Goal: Use online tool/utility: Utilize a website feature to perform a specific function

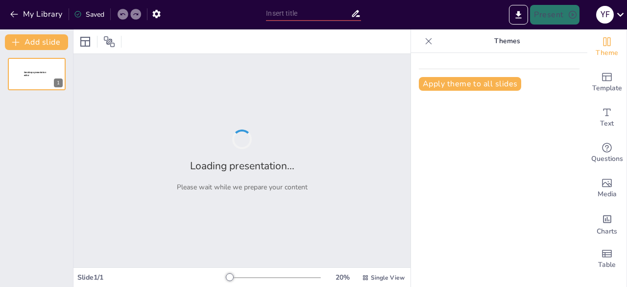
type input "Imported MSUS-pathology-20250925.pptx"
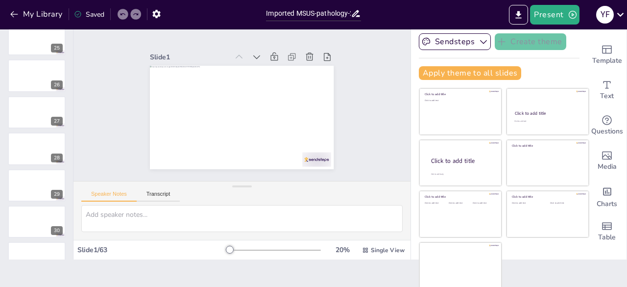
scroll to position [27, 0]
click at [479, 42] on icon "button" at bounding box center [484, 42] width 10 height 10
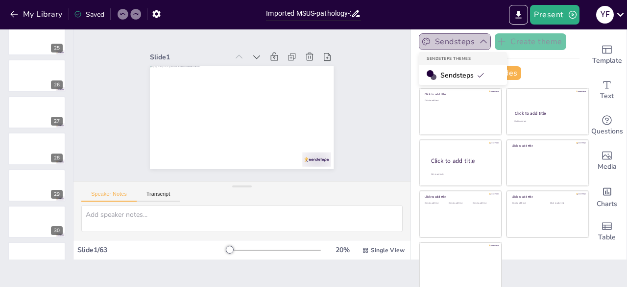
click at [479, 42] on icon "button" at bounding box center [484, 42] width 10 height 10
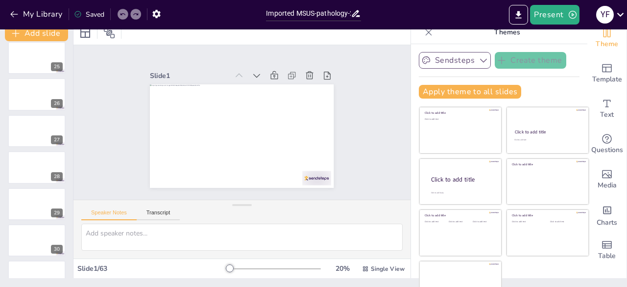
scroll to position [0, 0]
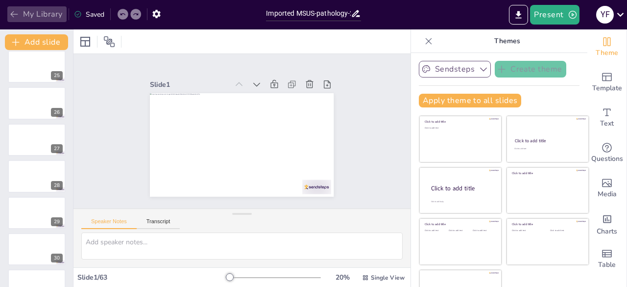
click at [17, 15] on icon "button" at bounding box center [14, 14] width 10 height 10
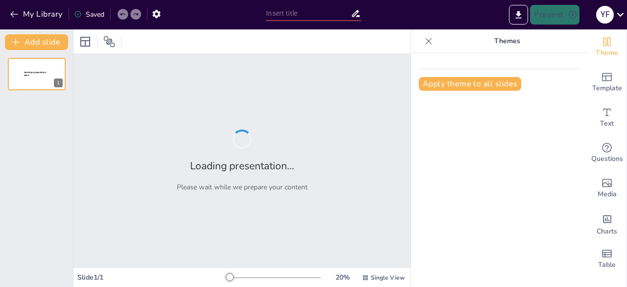
type input "Imported MSUS-pathology-20250925.pptx"
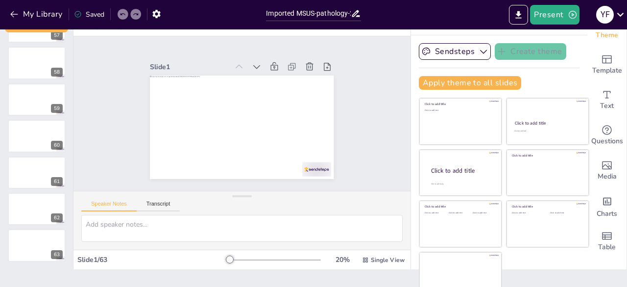
scroll to position [27, 0]
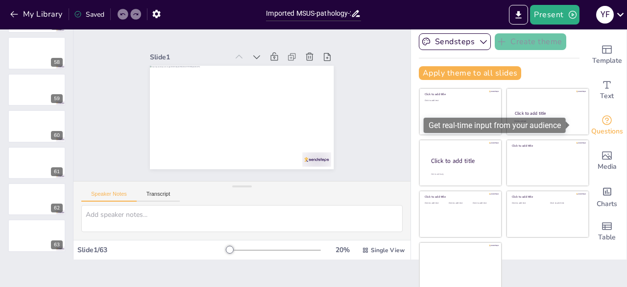
click at [601, 122] on icon "Get real-time input from your audience" at bounding box center [607, 120] width 12 height 12
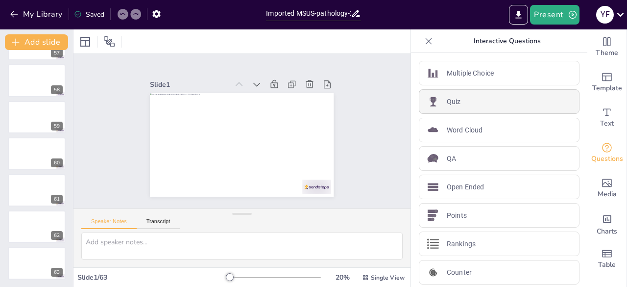
click at [463, 109] on div "Quiz" at bounding box center [499, 101] width 161 height 24
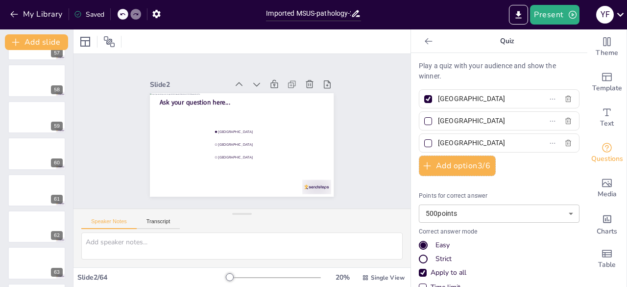
click at [424, 38] on icon at bounding box center [429, 41] width 10 height 10
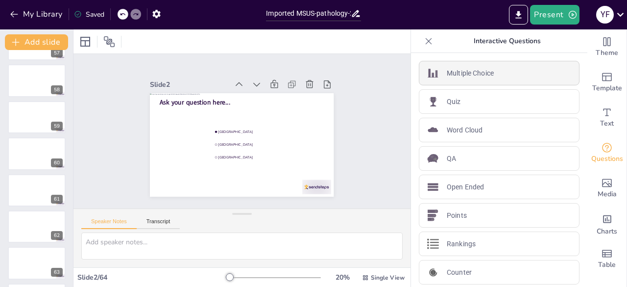
click at [472, 78] on div "Multiple Choice" at bounding box center [499, 73] width 161 height 24
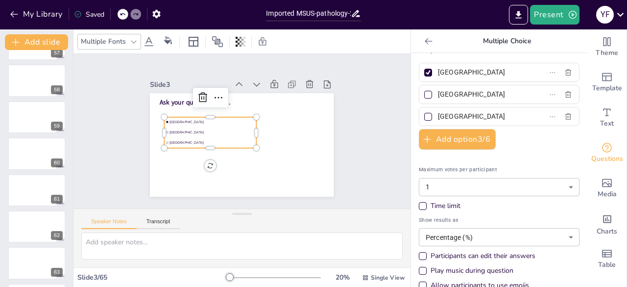
scroll to position [31, 0]
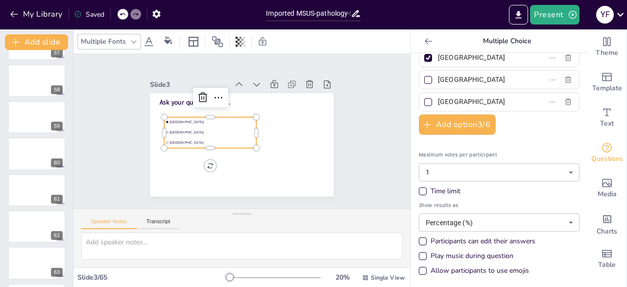
click at [425, 41] on icon at bounding box center [428, 41] width 7 height 6
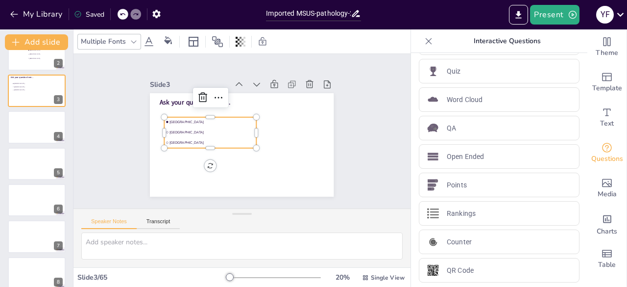
scroll to position [0, 0]
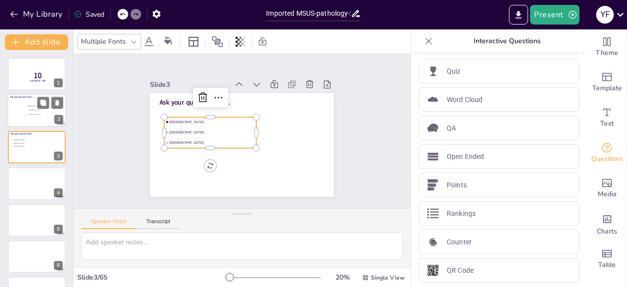
click at [40, 115] on li "The Hague" at bounding box center [41, 115] width 29 height 4
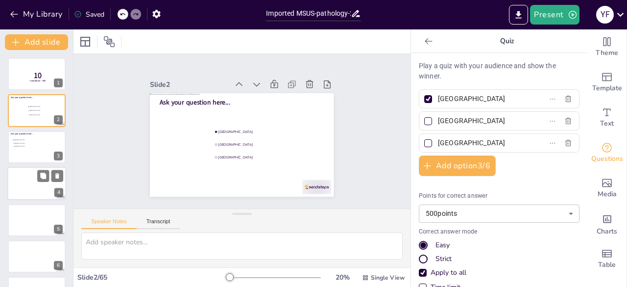
click at [16, 182] on div at bounding box center [36, 183] width 59 height 33
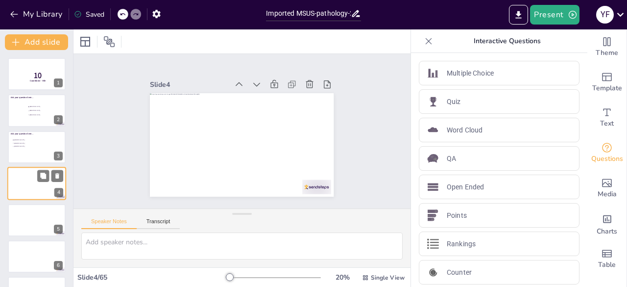
scroll to position [15, 0]
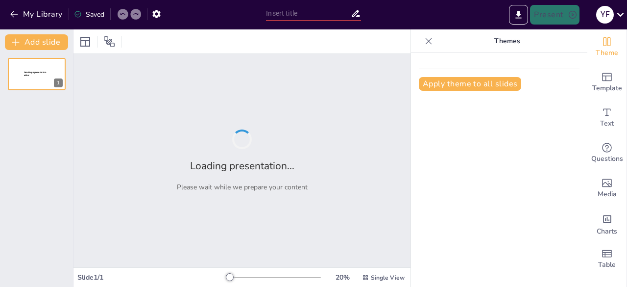
type input "Imported MSUS-normal-20250925.pptx"
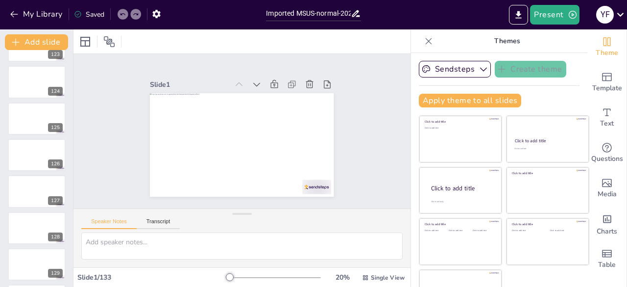
scroll to position [27, 0]
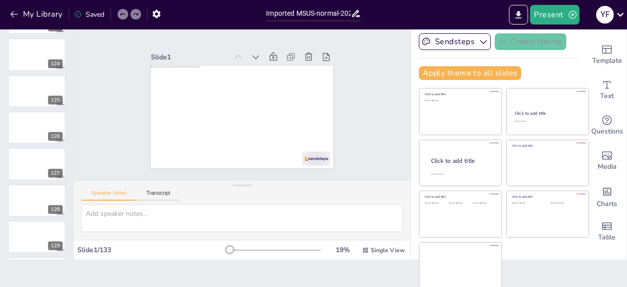
drag, startPoint x: 235, startPoint y: 188, endPoint x: 260, endPoint y: 187, distance: 24.5
click at [260, 187] on div "Speaker Notes Transcript" at bounding box center [241, 210] width 337 height 60
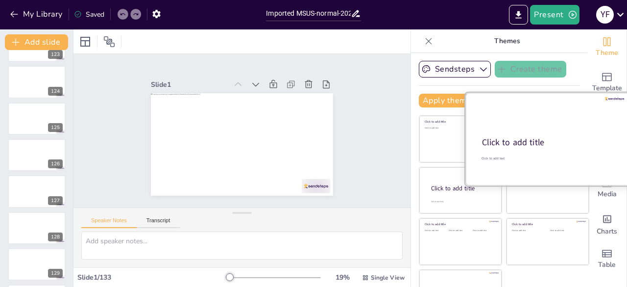
scroll to position [0, 0]
